Goal: Use online tool/utility: Utilize a website feature to perform a specific function

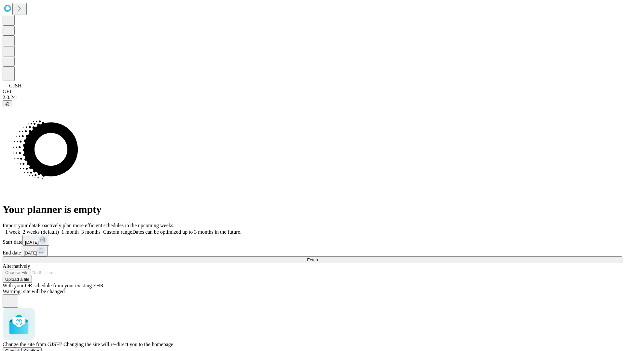
click at [39, 349] on span "Confirm" at bounding box center [31, 351] width 15 height 5
click at [79, 229] on label "1 month" at bounding box center [69, 232] width 20 height 6
click at [318, 258] on span "Fetch" at bounding box center [312, 260] width 11 height 5
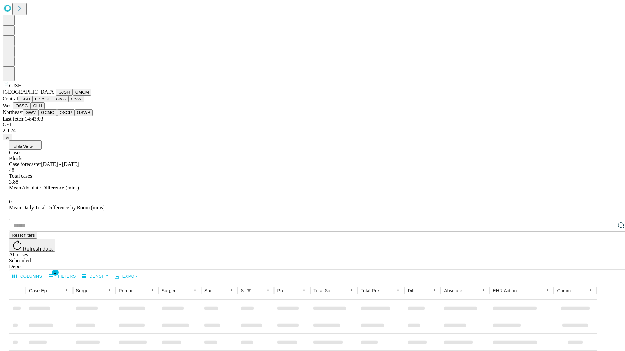
click at [73, 96] on button "GMCM" at bounding box center [82, 92] width 19 height 7
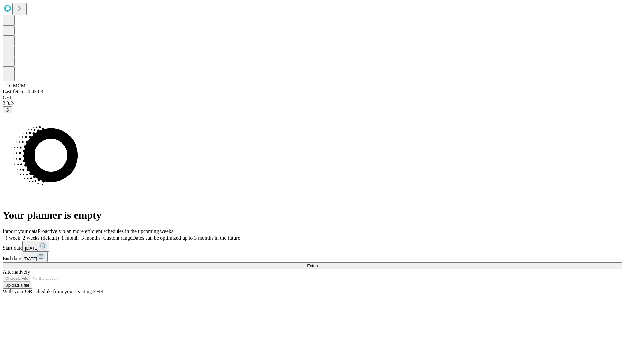
click at [79, 235] on label "1 month" at bounding box center [69, 238] width 20 height 6
click at [318, 264] on span "Fetch" at bounding box center [312, 266] width 11 height 5
click at [79, 235] on label "1 month" at bounding box center [69, 238] width 20 height 6
click at [318, 264] on span "Fetch" at bounding box center [312, 266] width 11 height 5
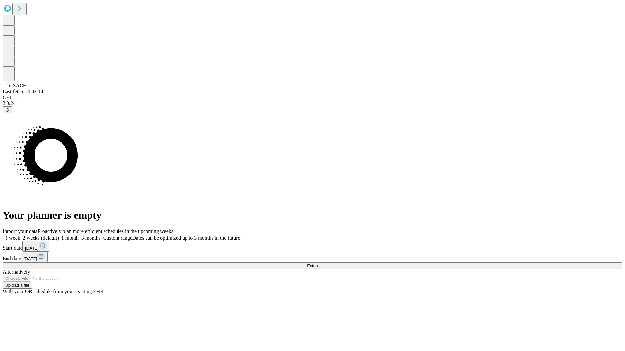
click at [318, 264] on span "Fetch" at bounding box center [312, 266] width 11 height 5
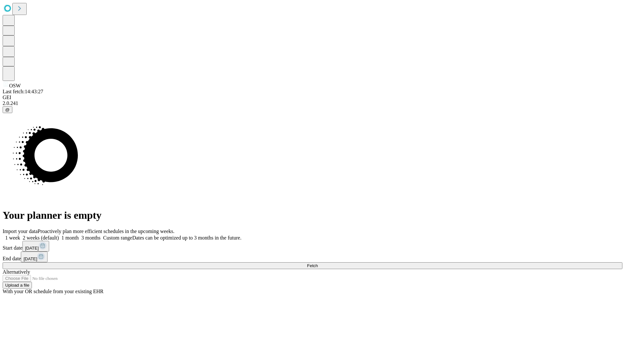
click at [79, 235] on label "1 month" at bounding box center [69, 238] width 20 height 6
click at [318, 264] on span "Fetch" at bounding box center [312, 266] width 11 height 5
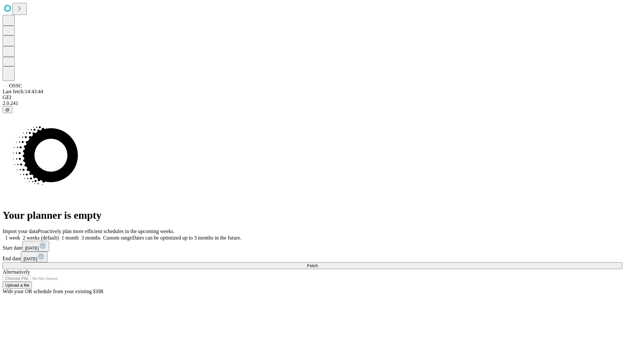
click at [79, 235] on label "1 month" at bounding box center [69, 238] width 20 height 6
click at [318, 264] on span "Fetch" at bounding box center [312, 266] width 11 height 5
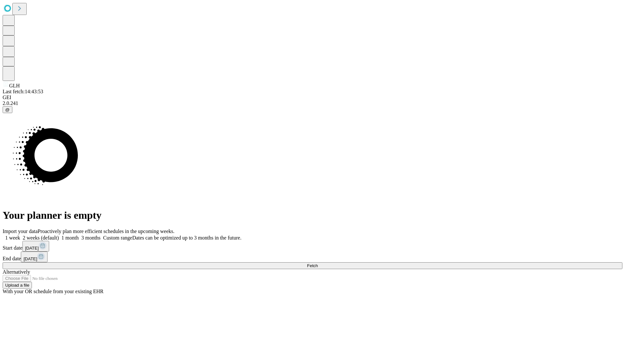
click at [79, 235] on label "1 month" at bounding box center [69, 238] width 20 height 6
click at [318, 264] on span "Fetch" at bounding box center [312, 266] width 11 height 5
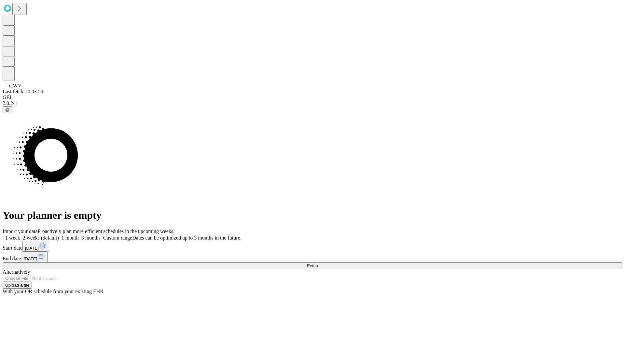
click at [79, 235] on label "1 month" at bounding box center [69, 238] width 20 height 6
click at [318, 264] on span "Fetch" at bounding box center [312, 266] width 11 height 5
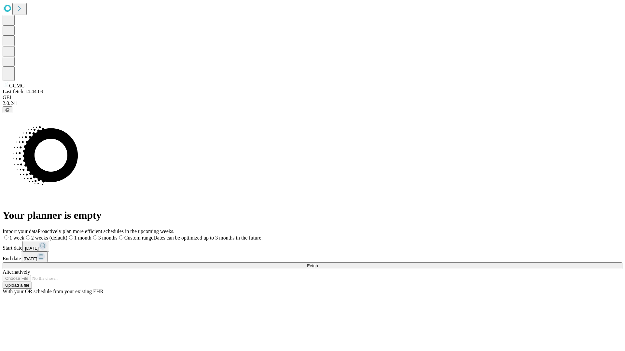
click at [318, 264] on span "Fetch" at bounding box center [312, 266] width 11 height 5
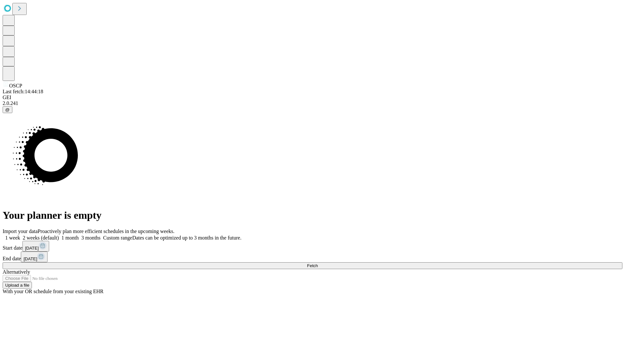
click at [79, 235] on label "1 month" at bounding box center [69, 238] width 20 height 6
click at [318, 264] on span "Fetch" at bounding box center [312, 266] width 11 height 5
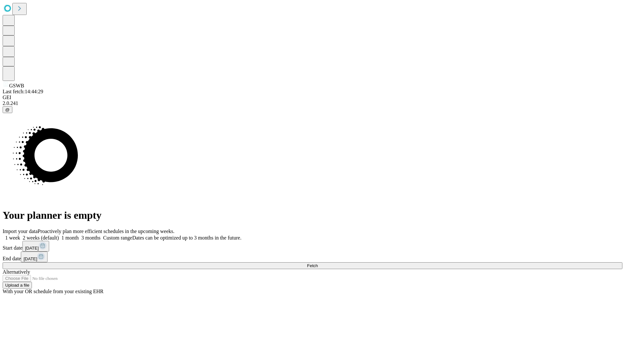
click at [79, 235] on label "1 month" at bounding box center [69, 238] width 20 height 6
click at [318, 264] on span "Fetch" at bounding box center [312, 266] width 11 height 5
